Goal: Task Accomplishment & Management: Manage account settings

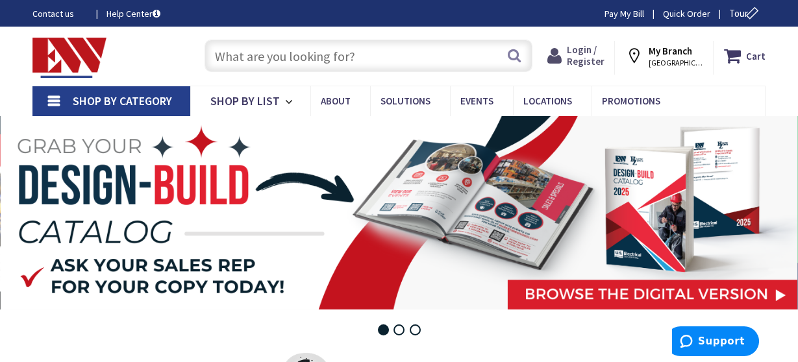
click at [592, 49] on span "Login / Register" at bounding box center [586, 56] width 38 height 24
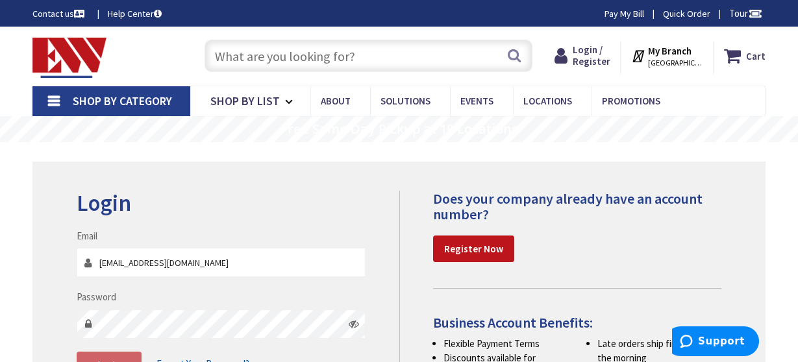
type input "masterplumber001@hotmail.com"
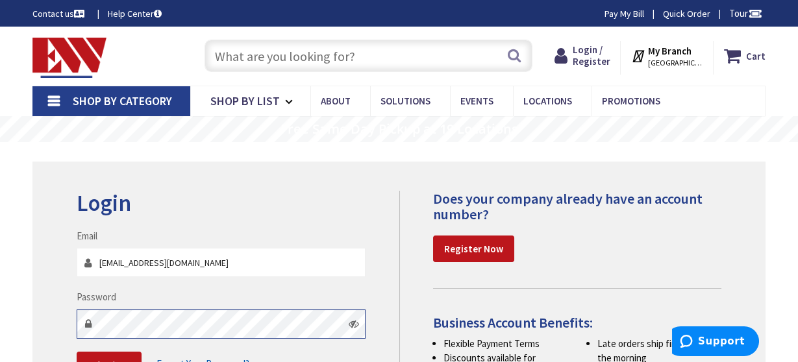
scroll to position [130, 0]
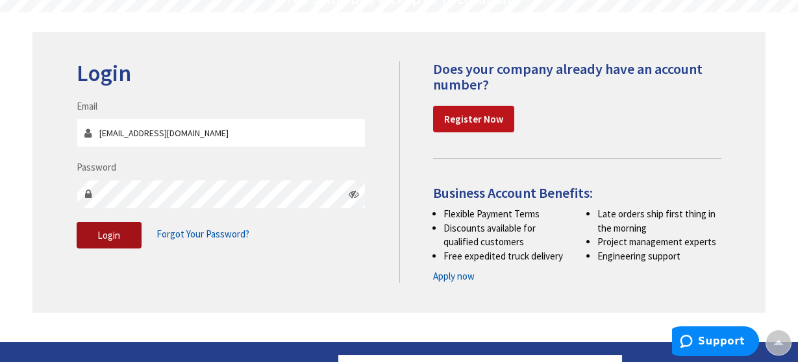
click at [84, 235] on button "Login" at bounding box center [109, 235] width 65 height 27
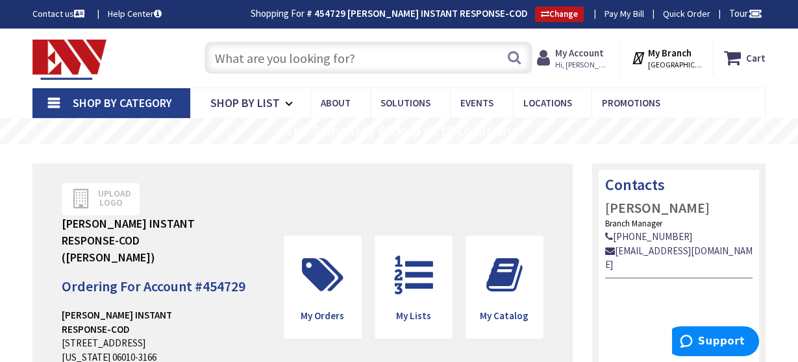
click at [555, 55] on icon at bounding box center [546, 57] width 18 height 23
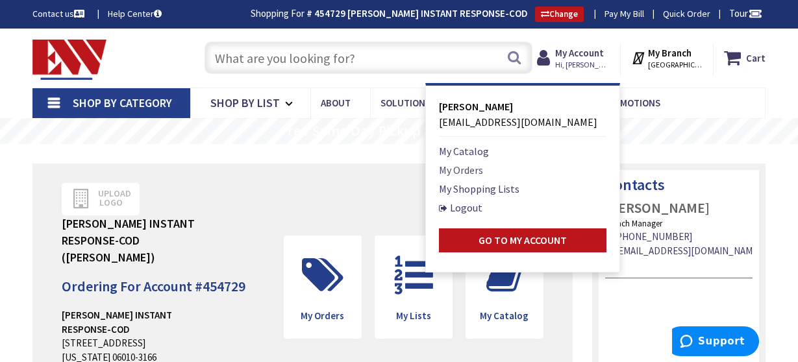
click at [482, 169] on link "My Orders" at bounding box center [461, 170] width 44 height 16
